Goal: Transaction & Acquisition: Book appointment/travel/reservation

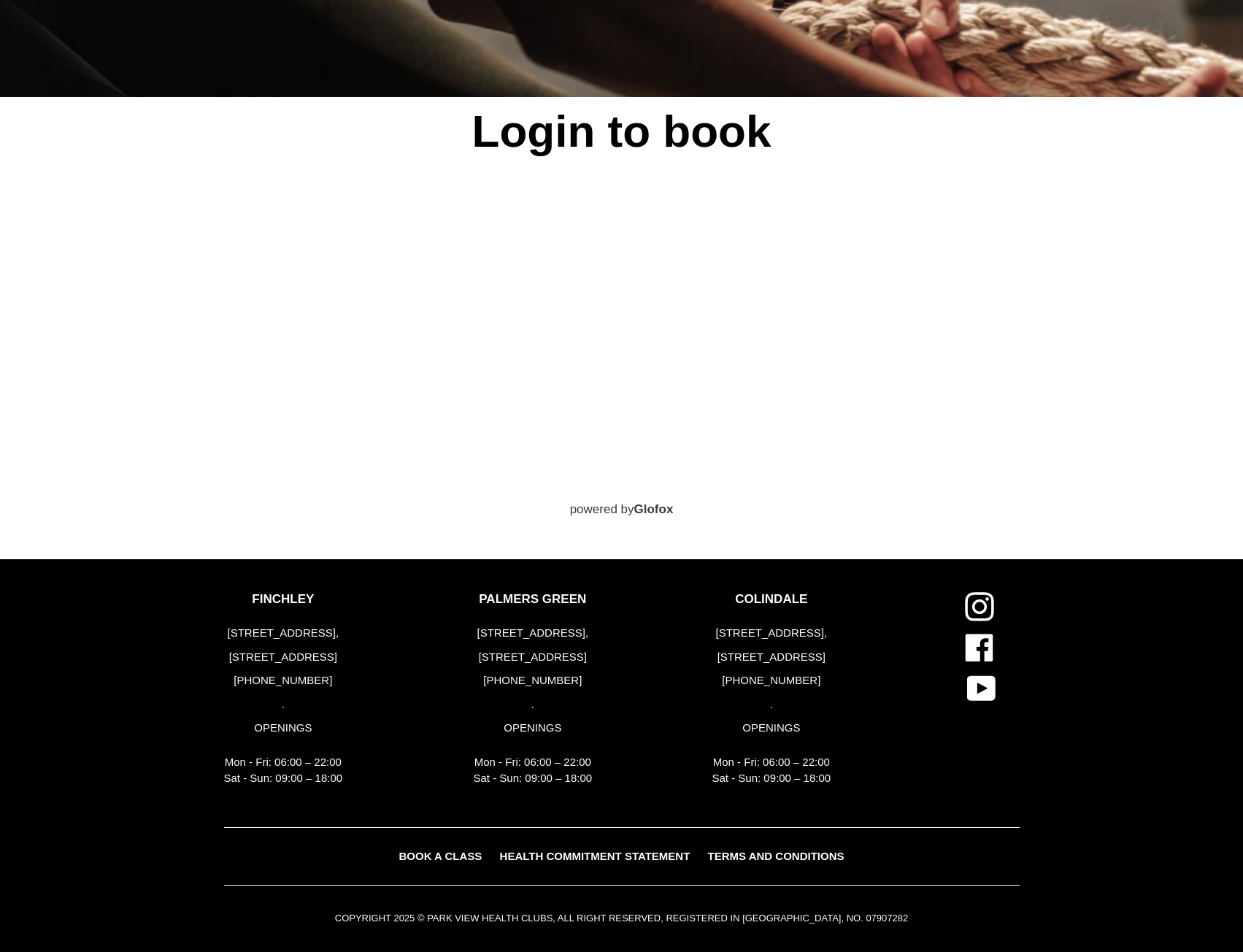
scroll to position [1078, 0]
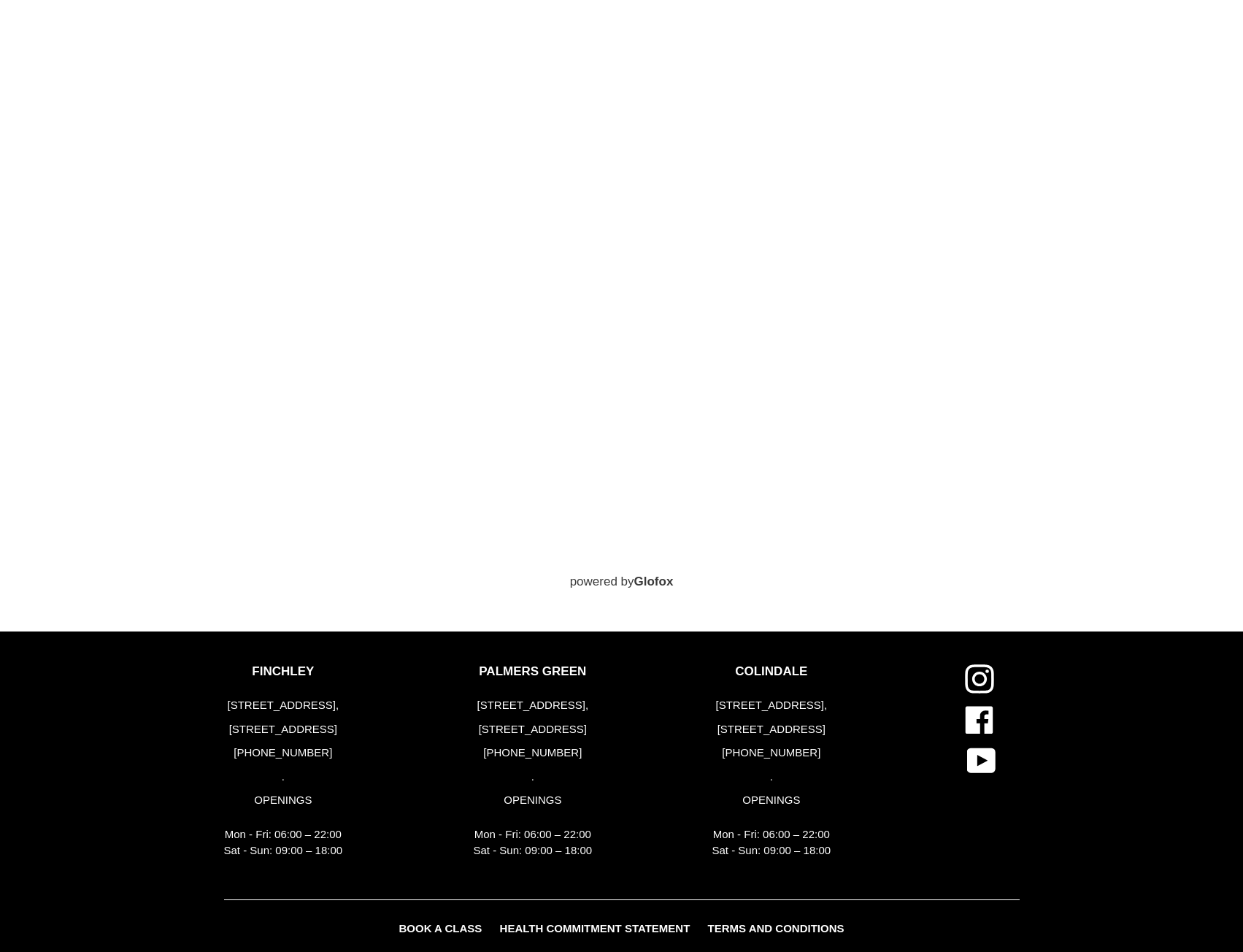
click at [1059, 366] on div "Login to book powered by Glofox" at bounding box center [621, 264] width 876 height 654
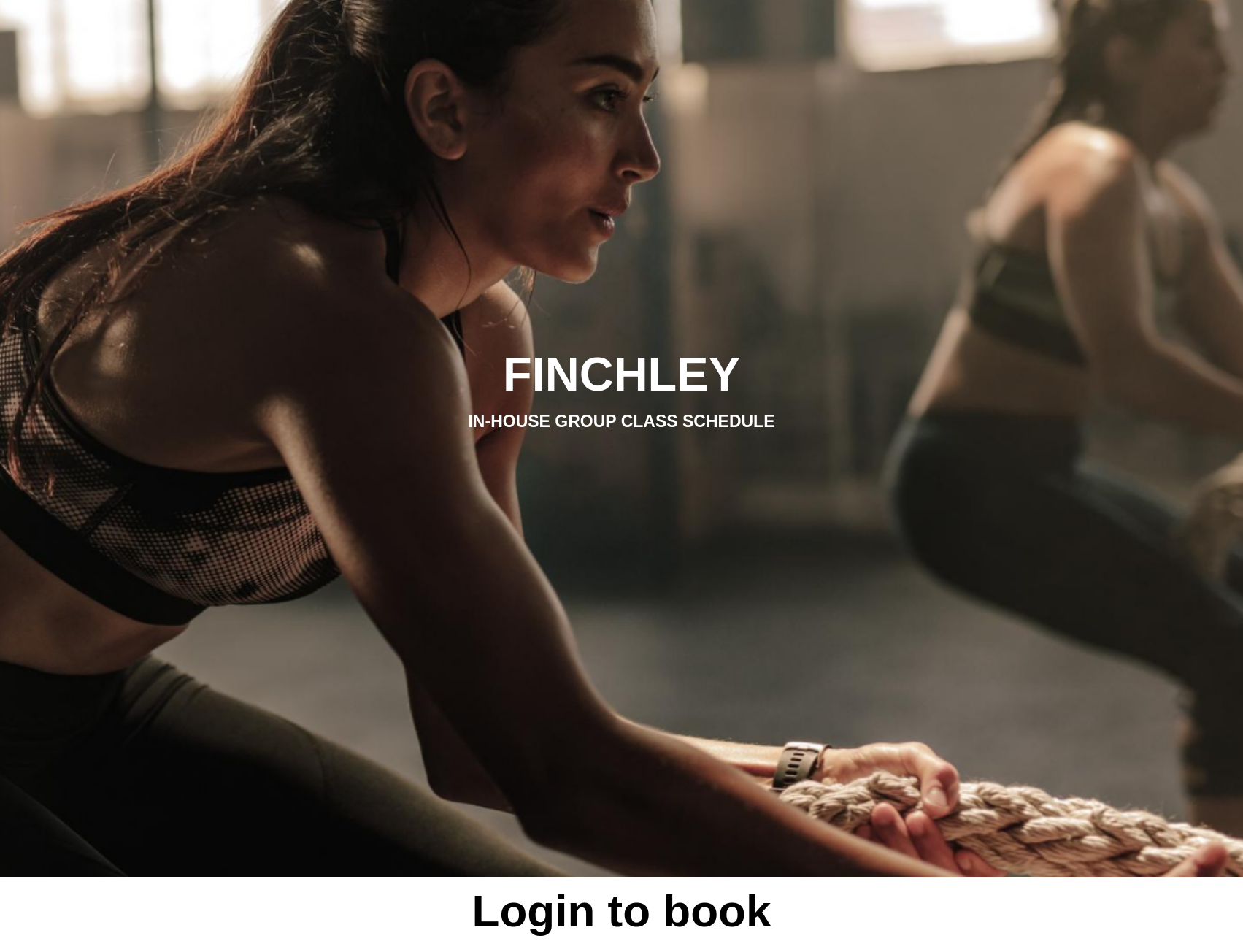
scroll to position [0, 0]
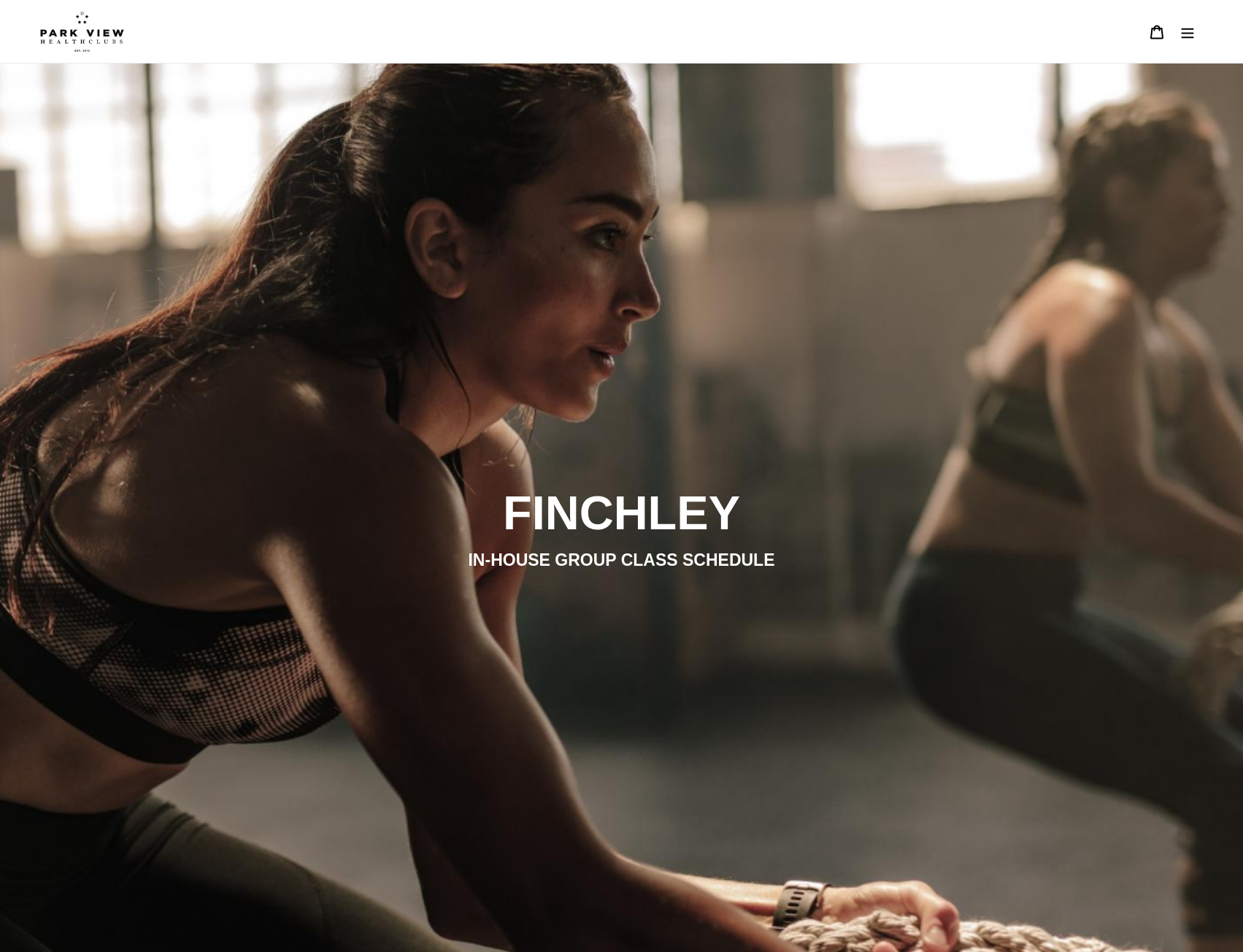
click at [73, 22] on img at bounding box center [82, 31] width 84 height 41
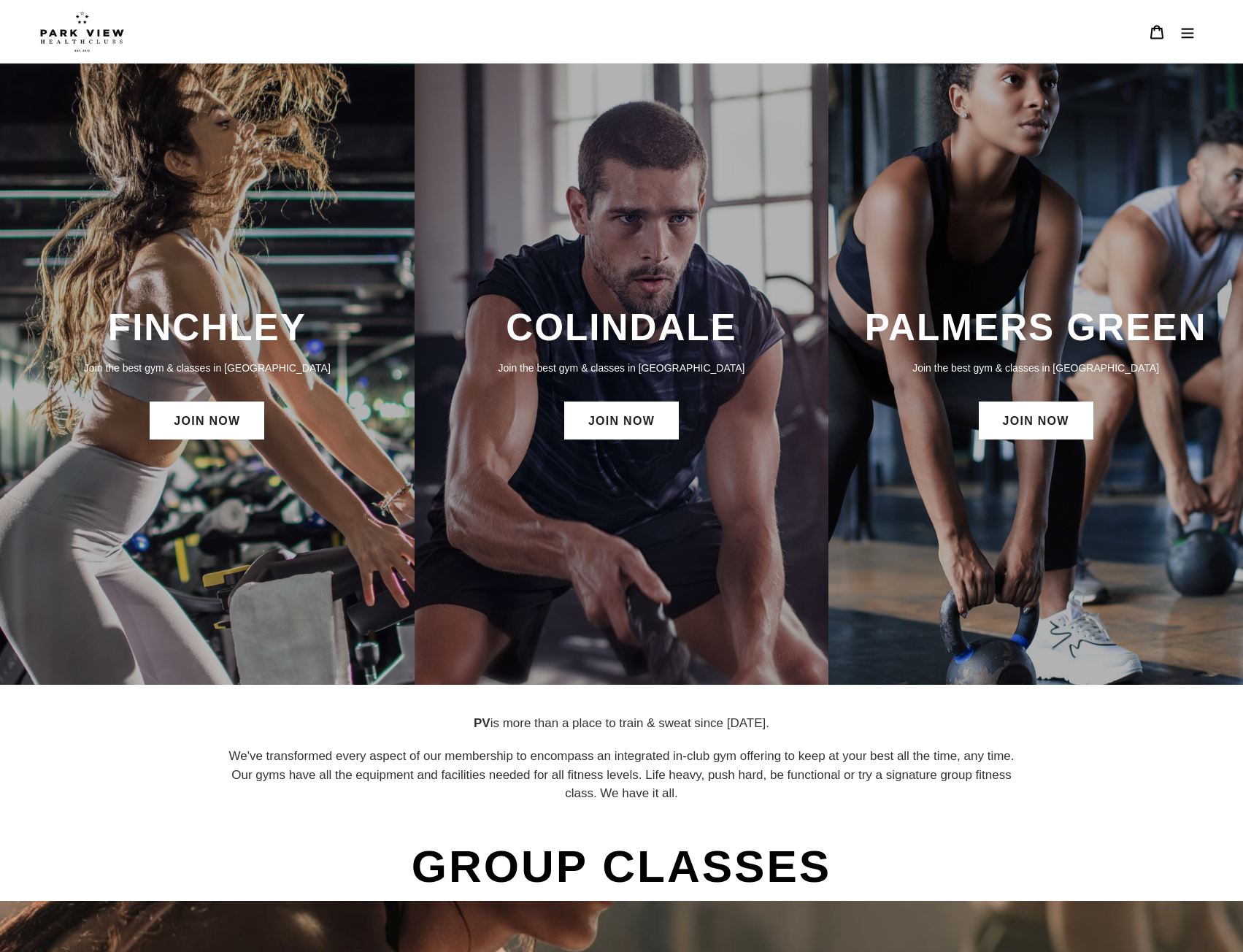
click at [1187, 35] on icon "Menu" at bounding box center [1187, 32] width 15 height 14
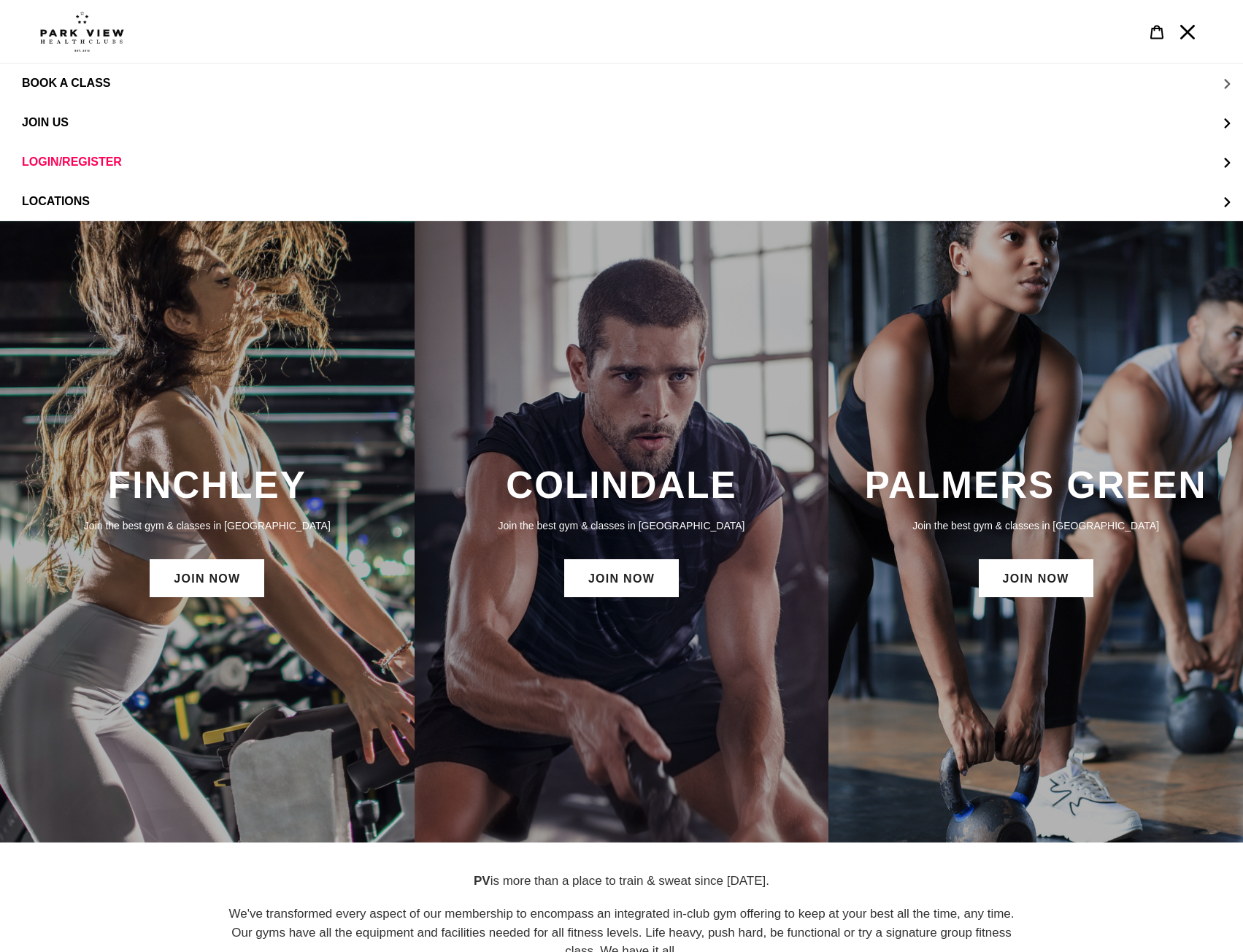
click at [80, 89] on button "BOOK A CLASS" at bounding box center [621, 83] width 1243 height 39
click at [158, 122] on span "BOOK A CLASS FINCHLEY" at bounding box center [126, 122] width 151 height 13
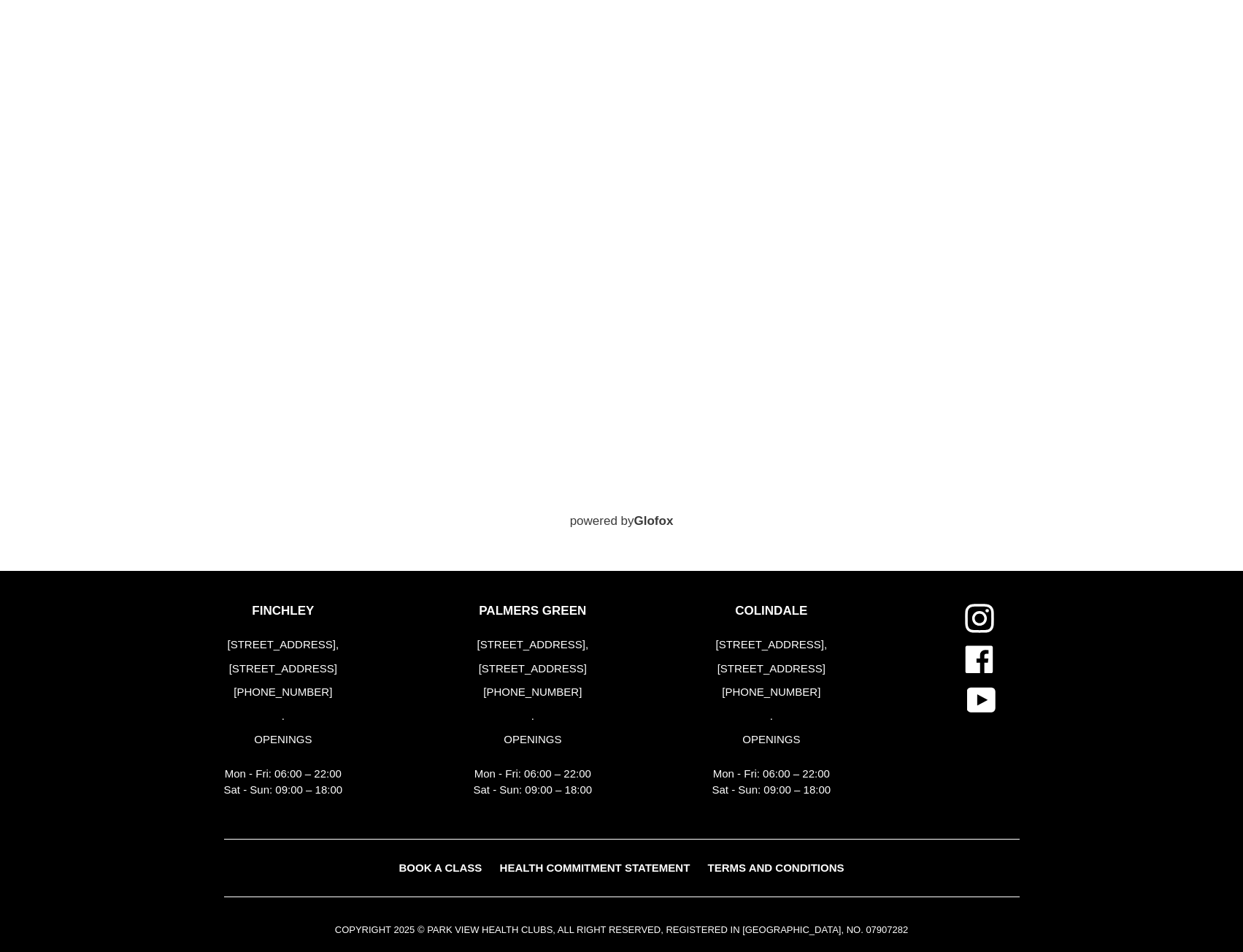
scroll to position [1240, 0]
